Goal: Use online tool/utility: Utilize a website feature to perform a specific function

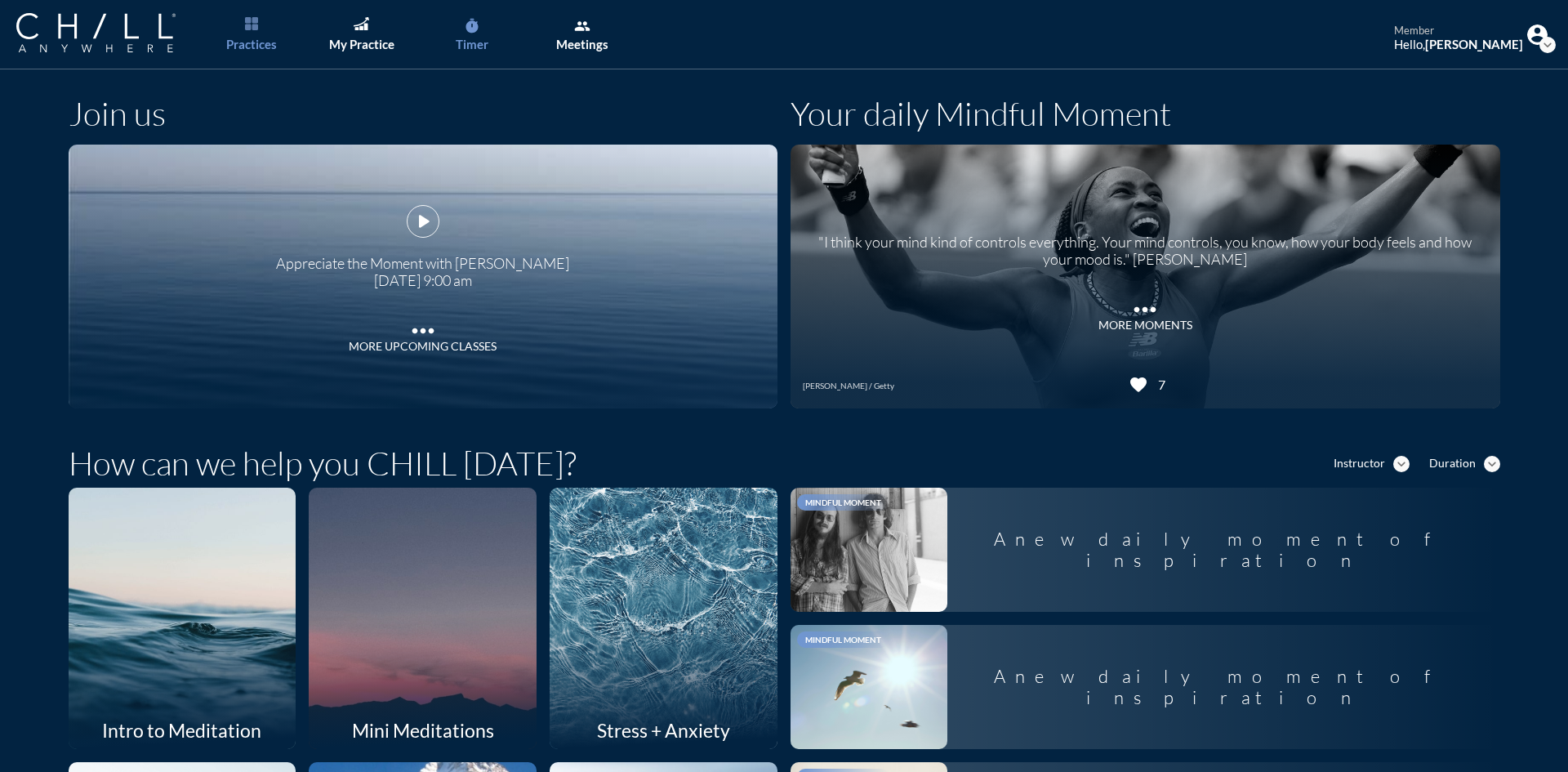
click at [450, 30] on link "timer Timer" at bounding box center [472, 34] width 86 height 70
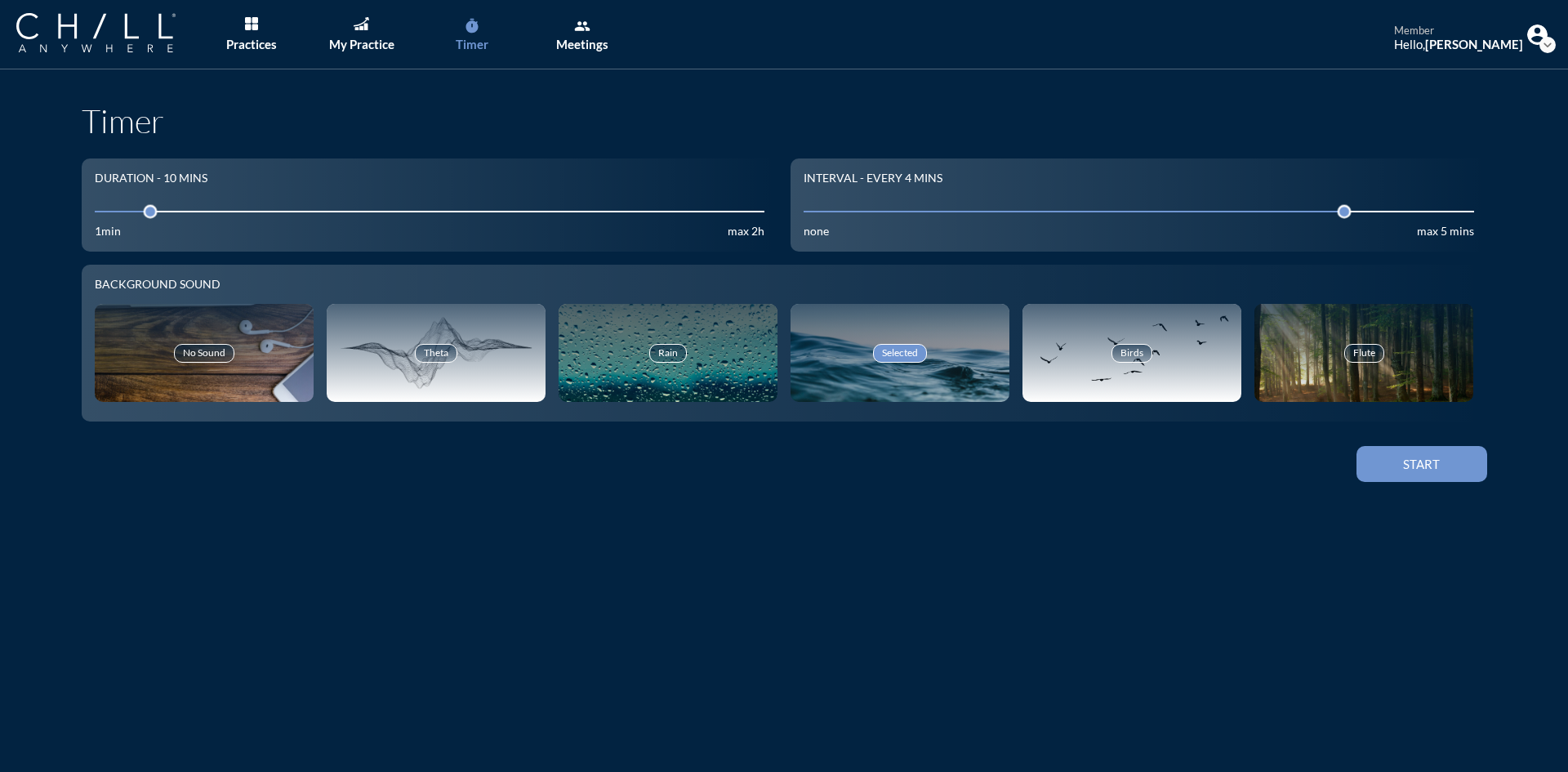
click at [480, 21] on icon "timer" at bounding box center [472, 26] width 16 height 16
click at [1434, 469] on div "Start" at bounding box center [1421, 463] width 73 height 14
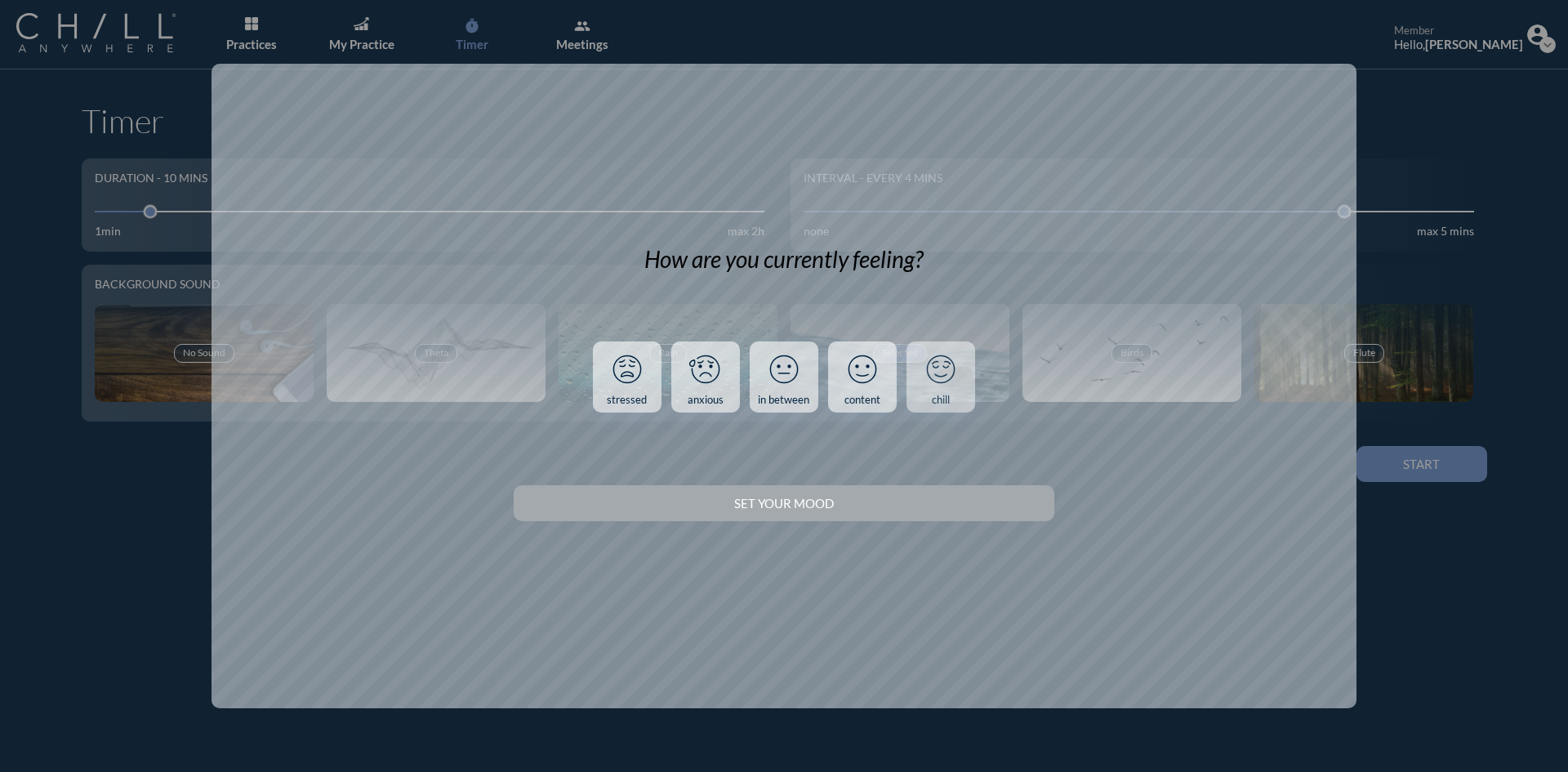
click at [931, 377] on icon at bounding box center [941, 368] width 27 height 27
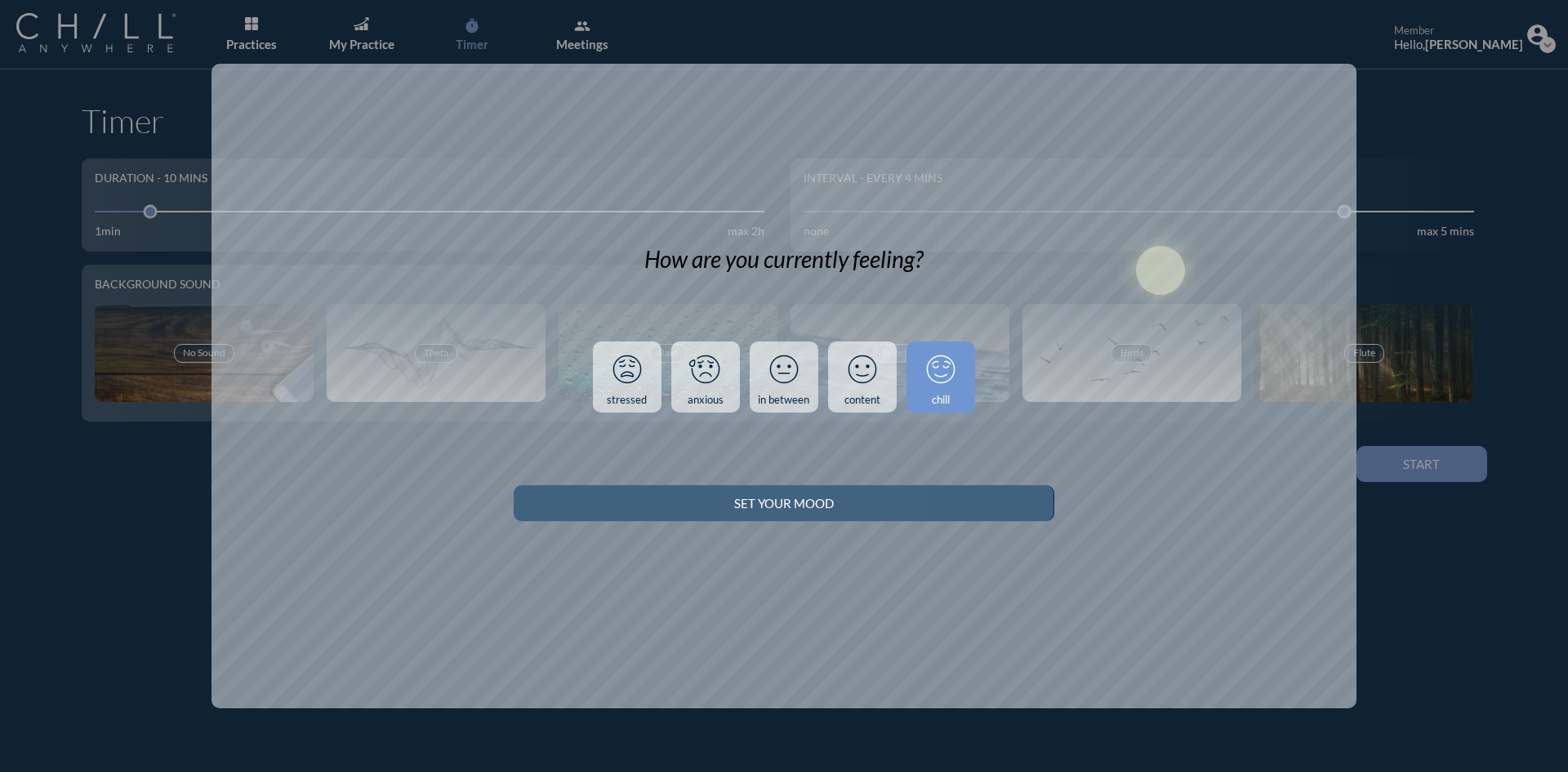
click at [949, 506] on div "Set your Mood" at bounding box center [783, 503] width 483 height 14
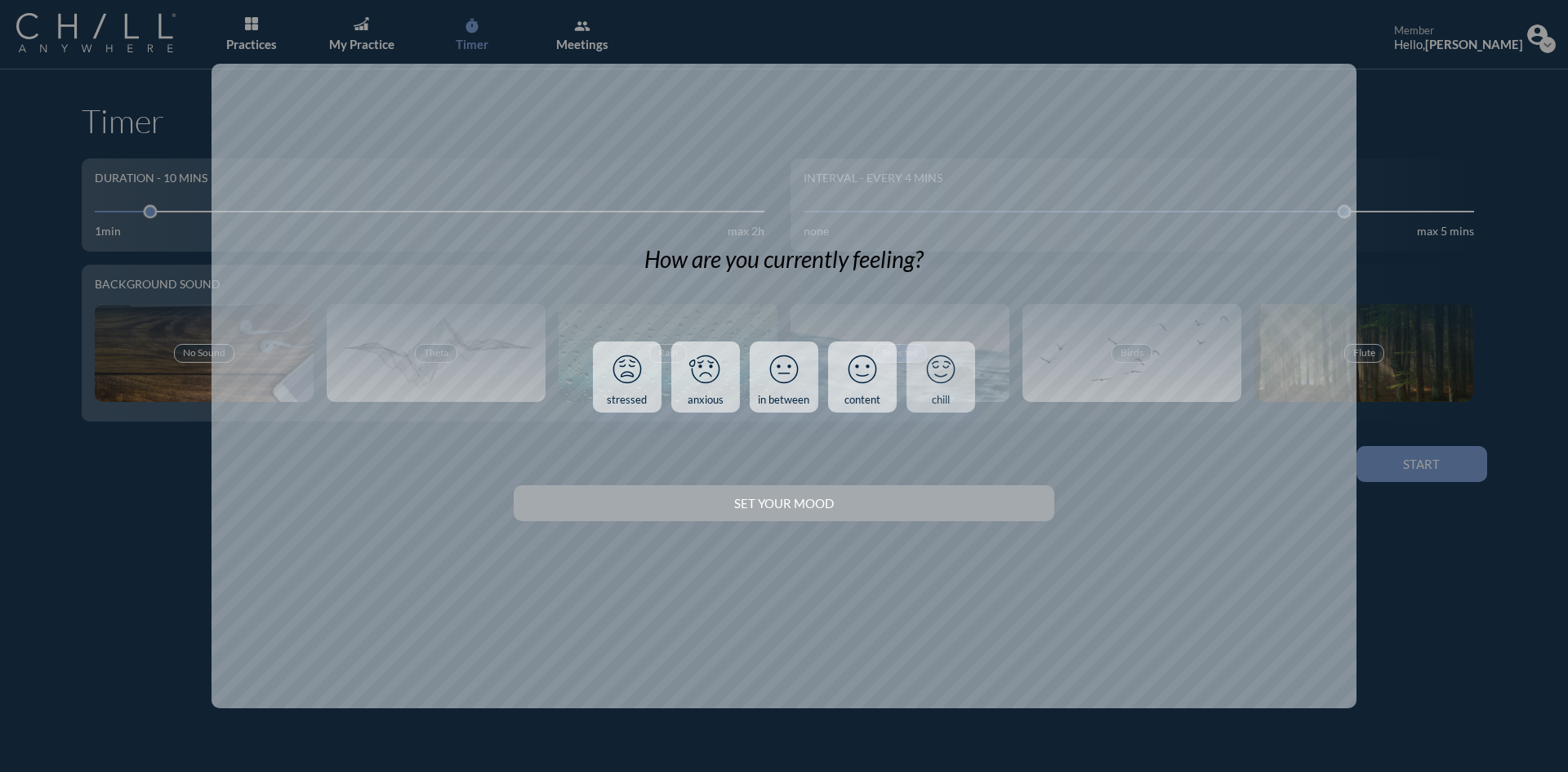
click at [926, 369] on icon at bounding box center [941, 368] width 43 height 43
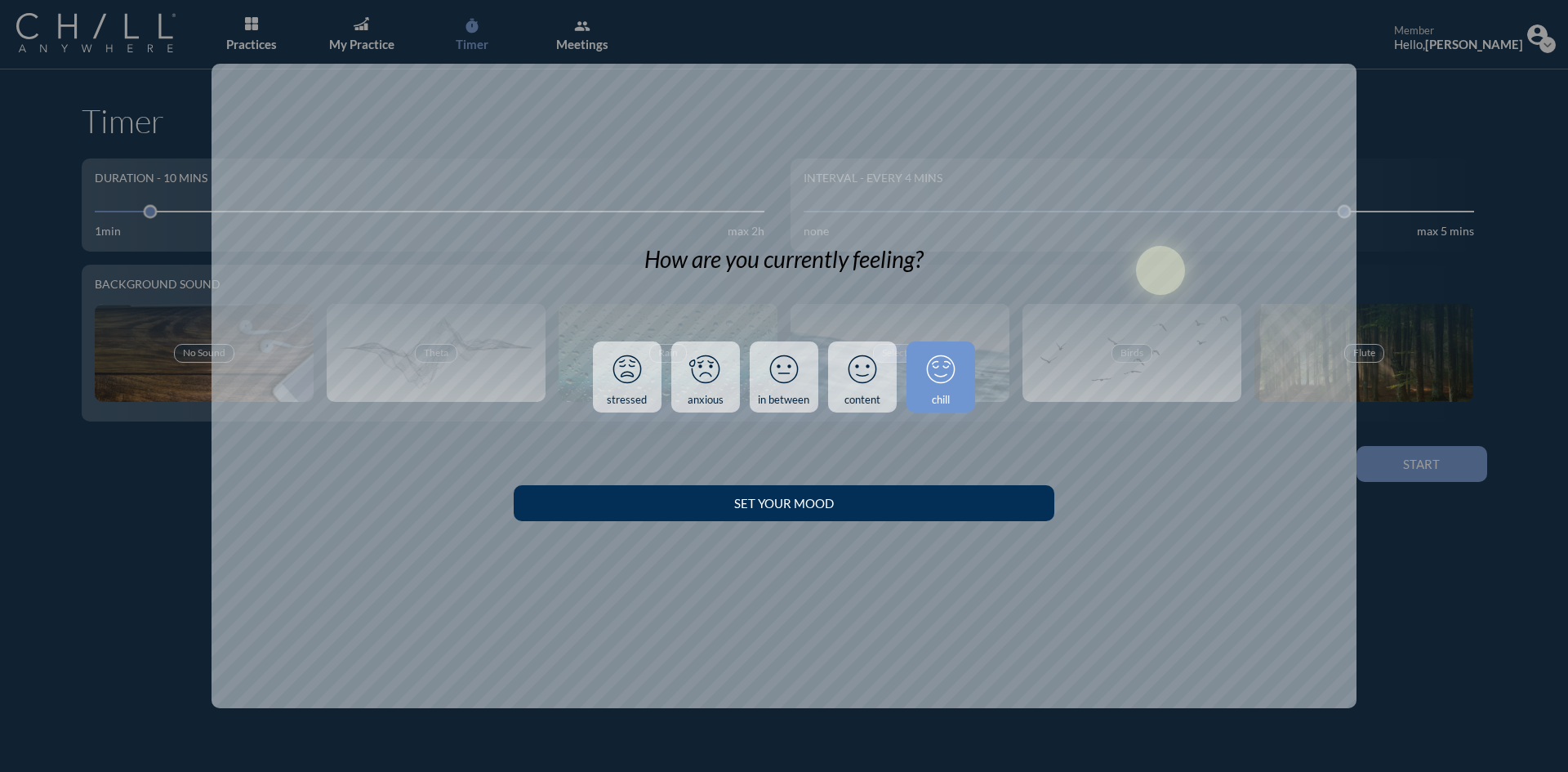
click at [936, 514] on button "Set your Mood" at bounding box center [784, 503] width 540 height 36
